Goal: Task Accomplishment & Management: Manage account settings

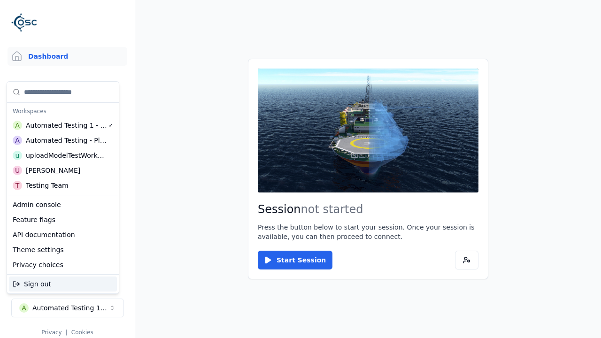
click at [63, 140] on div "Automated Testing - Playwright" at bounding box center [66, 140] width 81 height 9
click at [301, 169] on html "Support Dashboard Assets 3D Models Scenes Datasets Recordings Support Documenta…" at bounding box center [300, 169] width 601 height 338
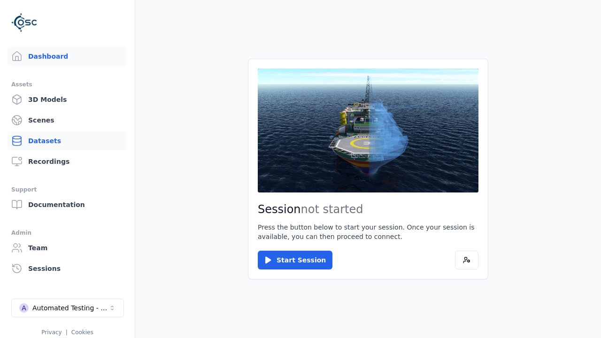
click at [67, 141] on link "Datasets" at bounding box center [68, 141] width 120 height 19
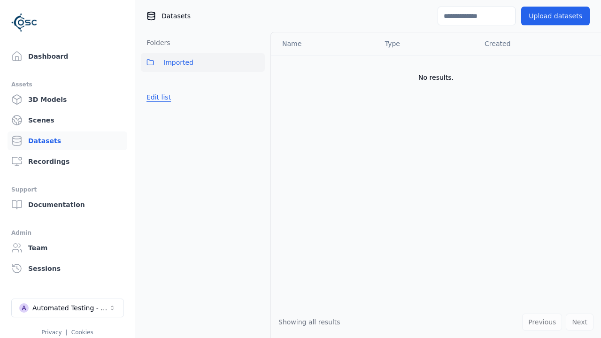
click at [157, 97] on button "Edit list" at bounding box center [159, 97] width 36 height 17
click at [165, 97] on link "Create folder" at bounding box center [168, 97] width 43 height 9
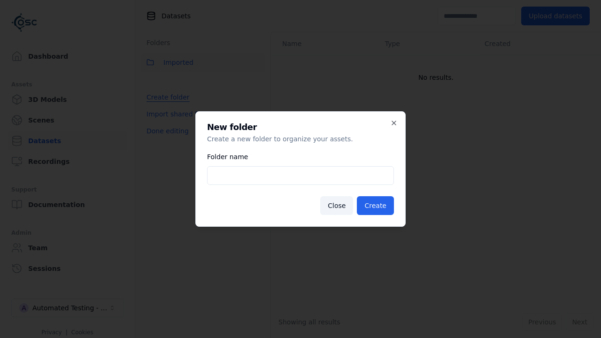
type input "**********"
click at [377, 206] on button "Create" at bounding box center [375, 205] width 37 height 19
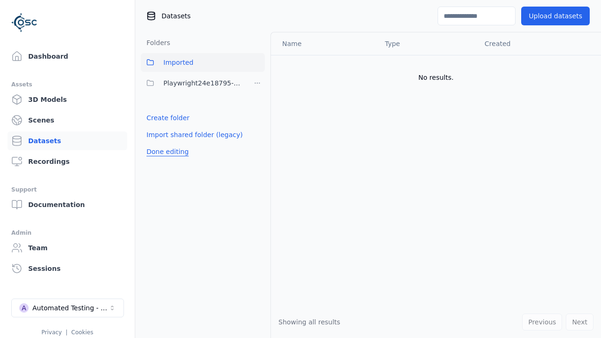
click at [165, 152] on button "Done editing" at bounding box center [168, 151] width 54 height 17
click at [157, 143] on button "Done editing" at bounding box center [168, 151] width 54 height 17
click at [257, 83] on html "Support Dashboard Assets 3D Models Scenes Datasets Recordings Support Documenta…" at bounding box center [300, 169] width 601 height 338
click at [257, 117] on div "Share" at bounding box center [260, 117] width 63 height 15
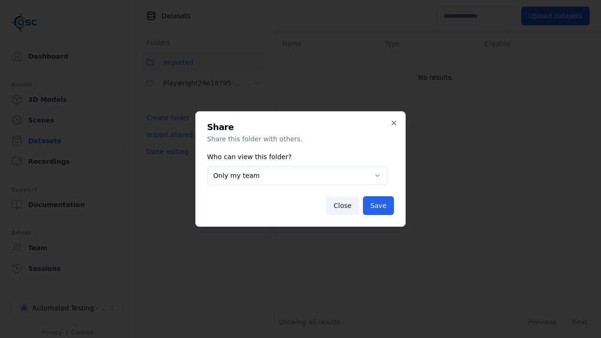
click at [297, 176] on button "Only my team" at bounding box center [297, 175] width 180 height 19
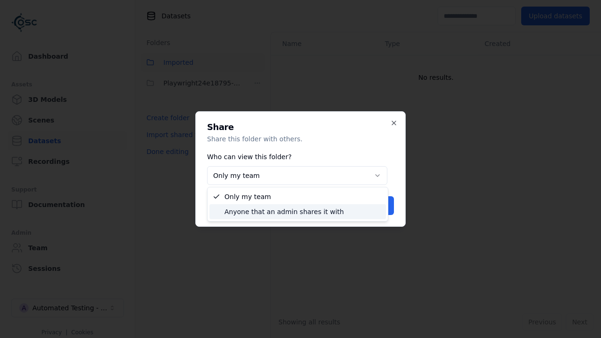
select select "****"
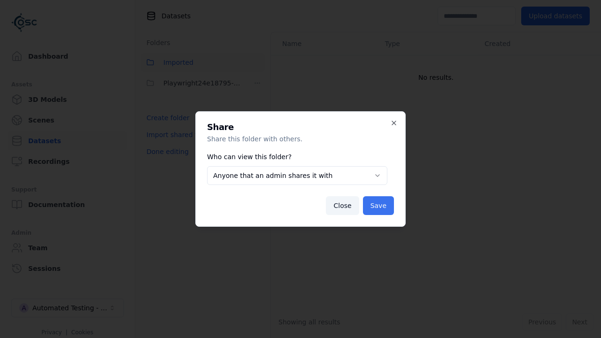
click at [379, 206] on button "Save" at bounding box center [378, 205] width 31 height 19
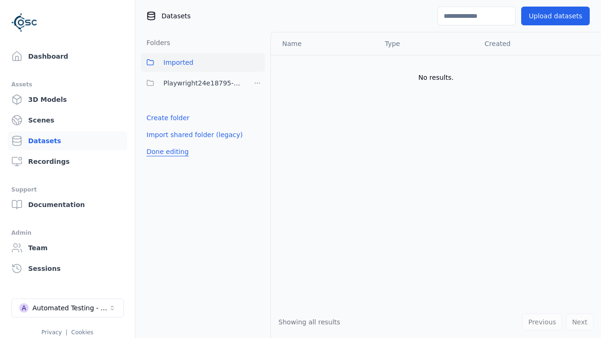
click at [165, 152] on button "Done editing" at bounding box center [168, 151] width 54 height 17
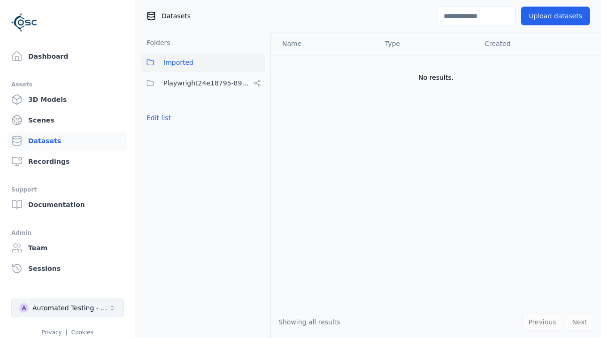
click at [68, 308] on div "Automated Testing - Playwright" at bounding box center [70, 308] width 76 height 9
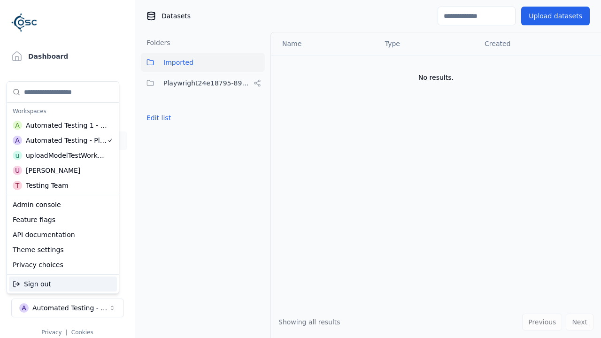
click at [63, 125] on div "Automated Testing 1 - Playwright" at bounding box center [67, 125] width 82 height 9
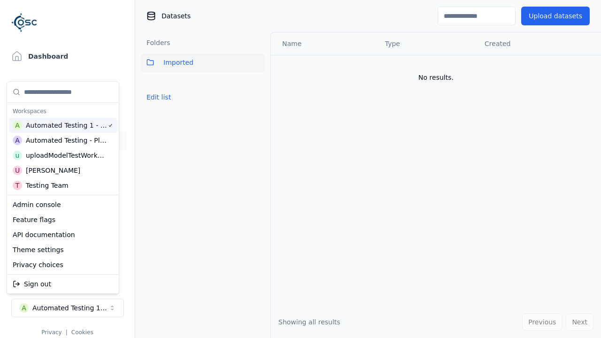
click at [301, 169] on html "Support Dashboard Assets 3D Models Scenes Datasets Recordings Support Documenta…" at bounding box center [300, 169] width 601 height 338
click at [157, 97] on button "Edit list" at bounding box center [159, 97] width 36 height 17
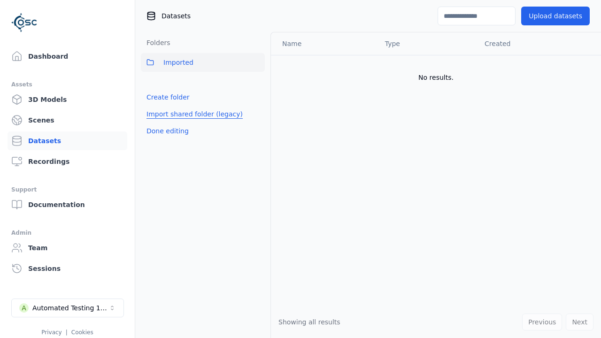
click at [188, 114] on link "Import shared folder (legacy)" at bounding box center [195, 113] width 96 height 9
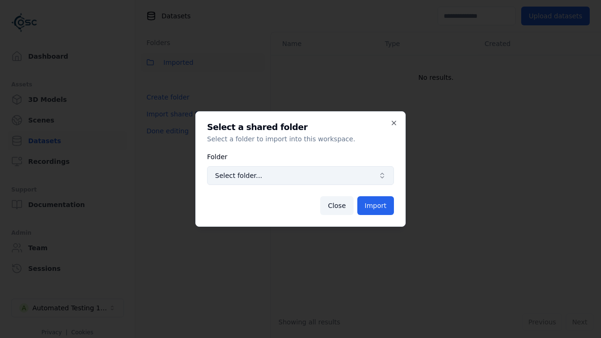
click at [301, 176] on span "Select folder..." at bounding box center [295, 175] width 160 height 9
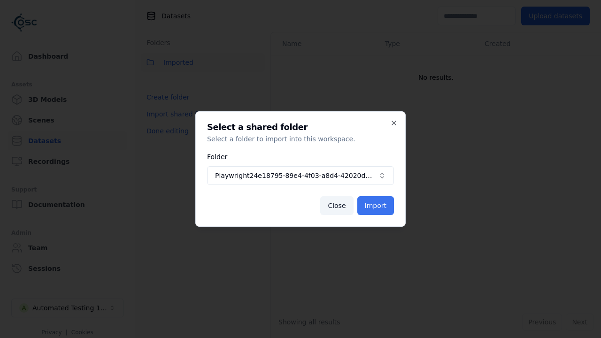
click at [377, 206] on button "Import" at bounding box center [376, 205] width 37 height 19
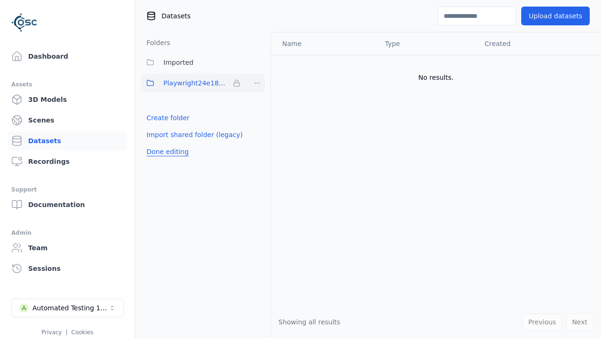
click at [165, 152] on button "Done editing" at bounding box center [168, 151] width 54 height 17
click at [157, 143] on button "Done editing" at bounding box center [168, 151] width 54 height 17
click at [257, 83] on html "Support Dashboard Assets 3D Models Scenes Datasets Recordings Support Documenta…" at bounding box center [300, 169] width 601 height 338
click at [301, 169] on html "Support Dashboard Assets 3D Models Scenes Datasets Recordings Support Documenta…" at bounding box center [300, 169] width 601 height 338
click at [165, 152] on button "Done editing" at bounding box center [168, 151] width 54 height 17
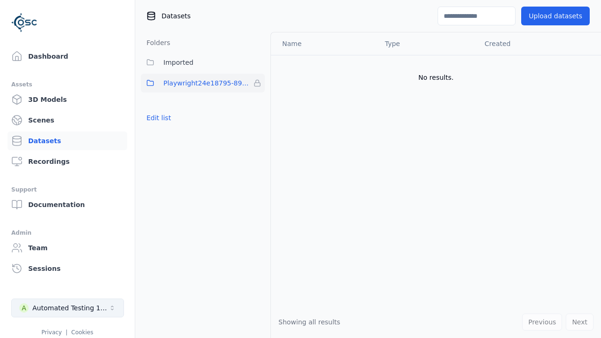
click at [68, 308] on div "Automated Testing 1 - Playwright" at bounding box center [70, 308] width 76 height 9
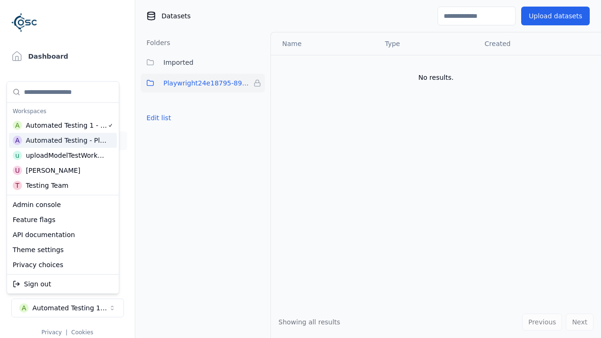
click at [63, 140] on div "Automated Testing - Playwright" at bounding box center [66, 140] width 81 height 9
click at [301, 169] on html "Support Dashboard Assets 3D Models Scenes Datasets Recordings Support Documenta…" at bounding box center [300, 169] width 601 height 338
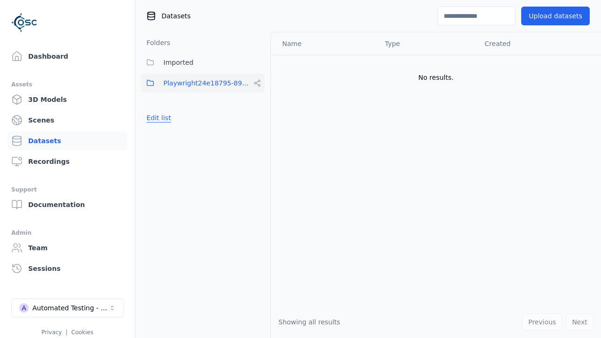
click at [157, 118] on button "Edit list" at bounding box center [159, 117] width 36 height 17
click at [257, 83] on html "Support Dashboard Assets 3D Models Scenes Datasets Recordings Support Documenta…" at bounding box center [300, 169] width 601 height 338
click at [257, 132] on div "Rename" at bounding box center [260, 132] width 63 height 15
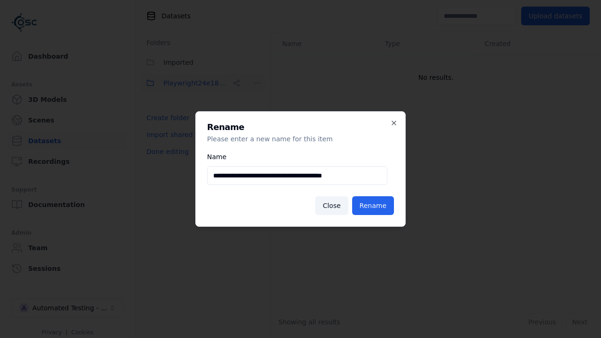
click at [297, 176] on input "**********" at bounding box center [297, 175] width 180 height 19
type input "**********"
click at [374, 206] on button "Rename" at bounding box center [373, 205] width 42 height 19
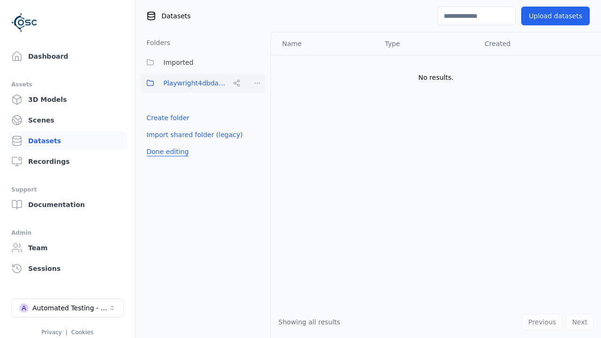
click at [165, 152] on button "Done editing" at bounding box center [168, 151] width 54 height 17
click at [68, 308] on div "Automated Testing - Playwright" at bounding box center [70, 308] width 76 height 9
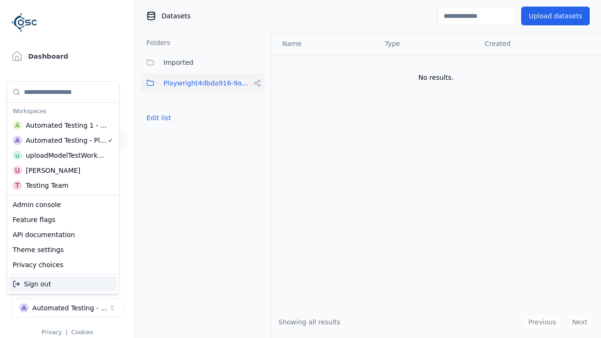
click at [63, 125] on div "Automated Testing 1 - Playwright" at bounding box center [67, 125] width 82 height 9
click at [301, 169] on html "Support Dashboard Assets 3D Models Scenes Datasets Recordings Support Documenta…" at bounding box center [300, 169] width 601 height 338
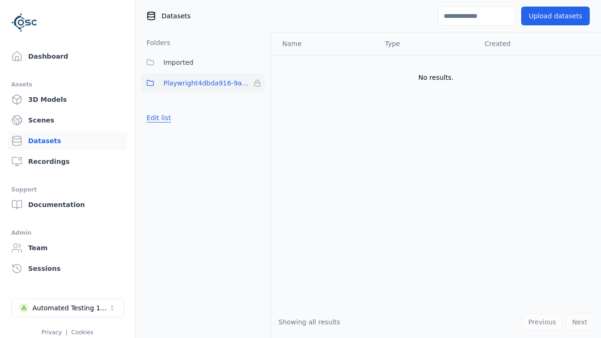
click at [157, 118] on button "Edit list" at bounding box center [159, 117] width 36 height 17
click at [257, 83] on html "Support Dashboard Assets 3D Models Scenes Datasets Recordings Support Documenta…" at bounding box center [300, 169] width 601 height 338
click at [257, 102] on div "Remove" at bounding box center [257, 102] width 55 height 15
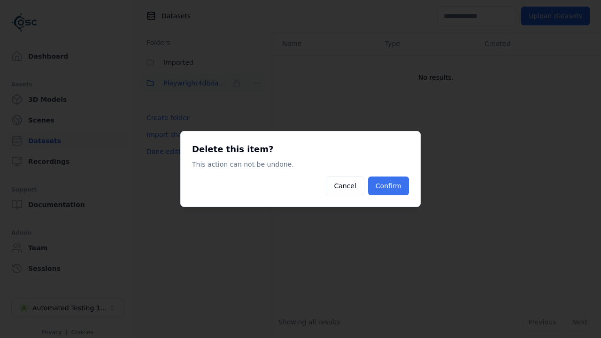
click at [390, 186] on button "Confirm" at bounding box center [388, 186] width 41 height 19
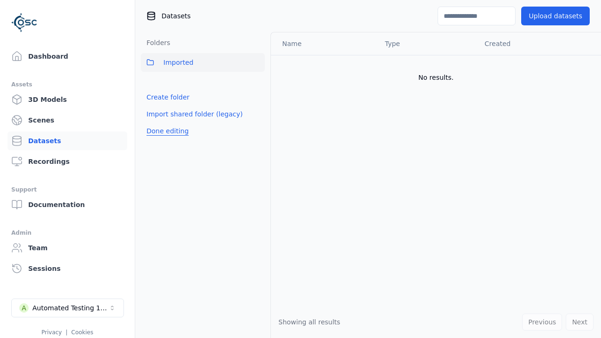
click at [165, 131] on button "Done editing" at bounding box center [168, 131] width 54 height 17
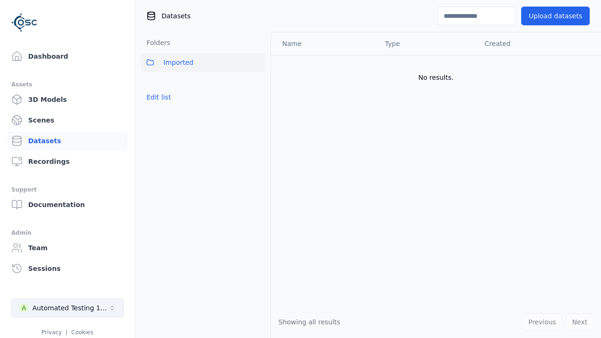
click at [68, 308] on div "Automated Testing 1 - Playwright" at bounding box center [70, 308] width 76 height 9
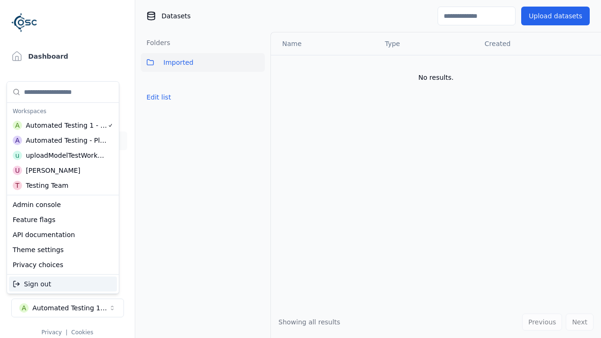
click at [63, 140] on div "Automated Testing - Playwright" at bounding box center [66, 140] width 81 height 9
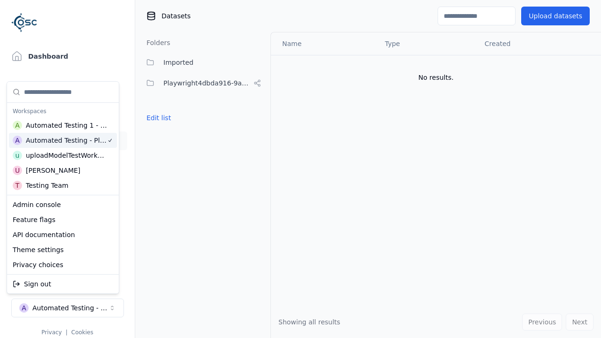
click at [301, 169] on html "Support Dashboard Assets 3D Models Scenes Datasets Recordings Support Documenta…" at bounding box center [300, 169] width 601 height 338
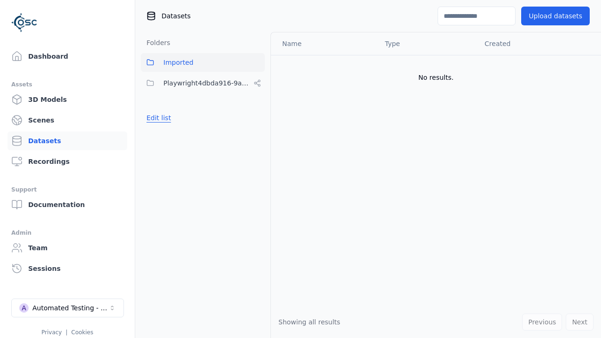
click at [157, 118] on button "Edit list" at bounding box center [159, 117] width 36 height 17
click at [257, 83] on html "Support Dashboard Assets 3D Models Scenes Datasets Recordings Support Documenta…" at bounding box center [300, 169] width 601 height 338
click at [257, 117] on div "Share" at bounding box center [260, 117] width 63 height 15
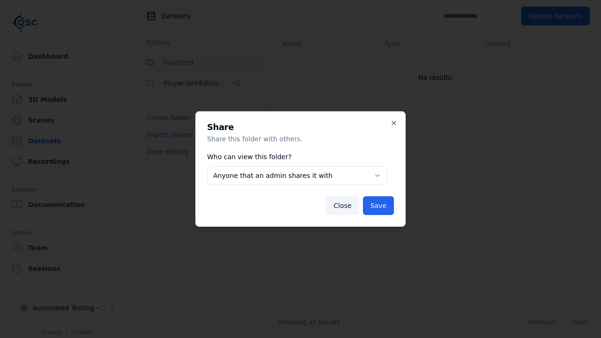
click at [297, 176] on body "**********" at bounding box center [300, 169] width 601 height 338
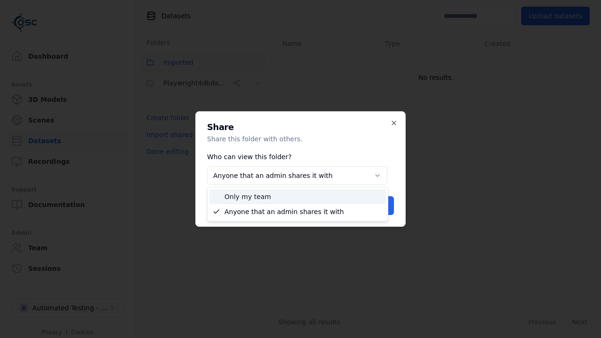
select select "*****"
click at [379, 206] on button "Save" at bounding box center [378, 205] width 31 height 19
